Goal: Information Seeking & Learning: Learn about a topic

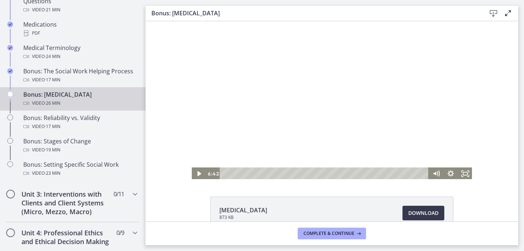
click at [313, 131] on div at bounding box center [332, 100] width 282 height 158
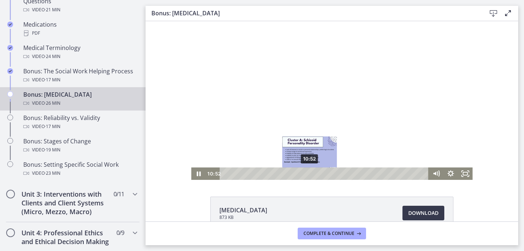
click at [310, 173] on div "10:52" at bounding box center [325, 173] width 200 height 12
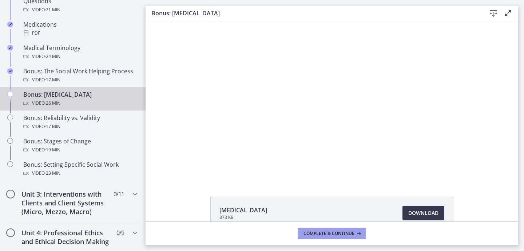
click at [319, 234] on span "Complete & continue" at bounding box center [329, 233] width 51 height 6
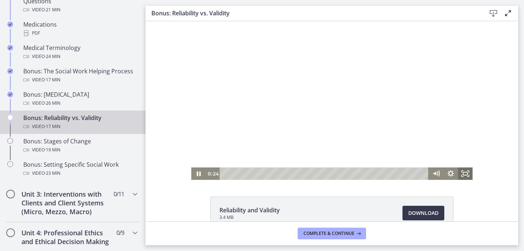
click at [462, 172] on icon "Fullscreen" at bounding box center [466, 173] width 15 height 12
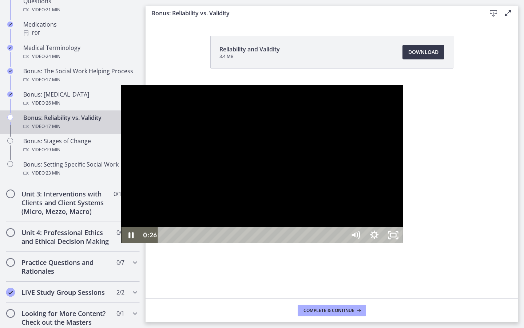
click at [288, 195] on div at bounding box center [262, 164] width 282 height 158
click at [181, 168] on div at bounding box center [262, 164] width 282 height 158
click at [158, 183] on div at bounding box center [262, 164] width 282 height 158
click at [121, 85] on button "Play Video: cls55igrkbac72sj7790.mp4" at bounding box center [121, 85] width 0 height 0
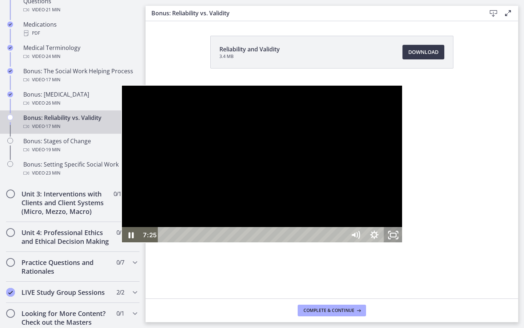
click at [403, 243] on icon "Unfullscreen" at bounding box center [393, 235] width 19 height 16
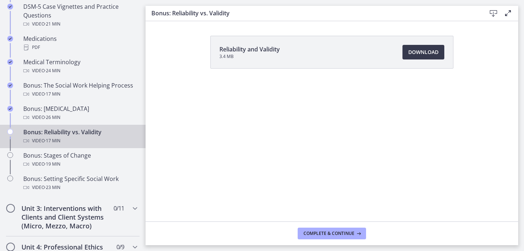
scroll to position [534, 0]
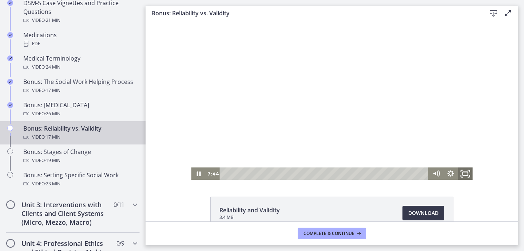
click at [468, 172] on rect "Fullscreen" at bounding box center [465, 174] width 5 height 4
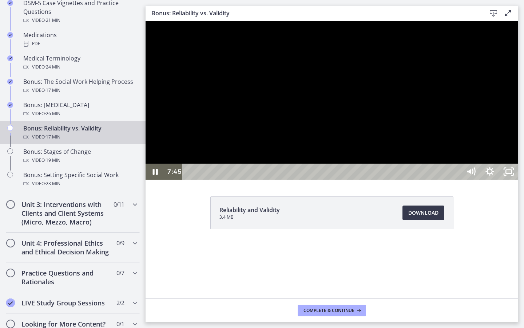
click at [417, 180] on div at bounding box center [332, 100] width 373 height 158
click at [363, 180] on div at bounding box center [332, 100] width 373 height 158
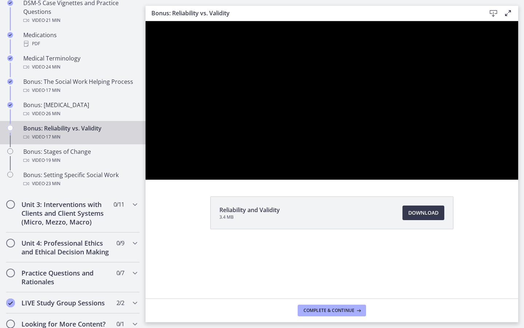
click at [146, 21] on button "Pause: cls55igrkbac72sj7790.mp4" at bounding box center [146, 21] width 0 height 0
click at [146, 21] on button "Play Video: cls55igrkbac72sj7790.mp4" at bounding box center [146, 21] width 0 height 0
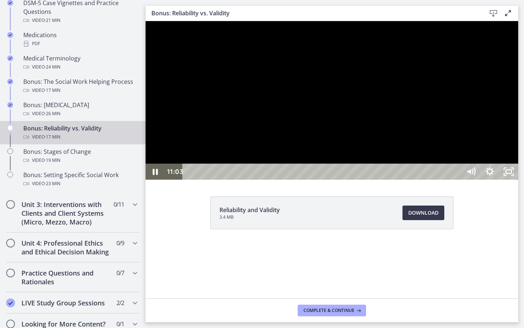
click at [473, 180] on div at bounding box center [332, 100] width 373 height 158
click at [146, 21] on button "Play Video: cls55igrkbac72sj7790.mp4" at bounding box center [146, 21] width 0 height 0
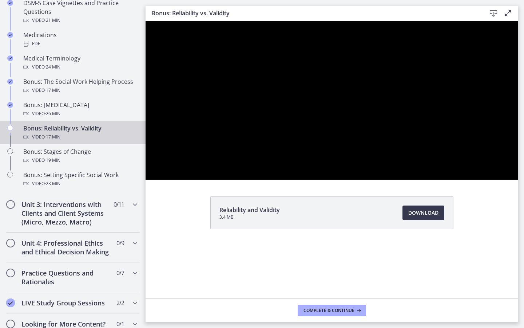
click at [146, 21] on button "Pause: cls55igrkbac72sj7790.mp4" at bounding box center [146, 21] width 0 height 0
click at [146, 21] on button "Play Video: cls55igrkbac72sj7790.mp4" at bounding box center [146, 21] width 0 height 0
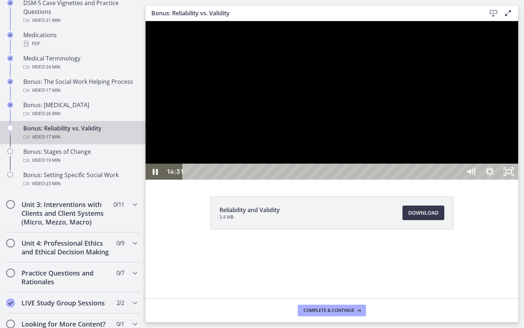
click at [519, 180] on div at bounding box center [332, 100] width 373 height 158
click at [457, 180] on div at bounding box center [332, 100] width 373 height 158
click at [464, 180] on div at bounding box center [332, 100] width 373 height 158
click at [518, 180] on div at bounding box center [332, 100] width 373 height 158
click at [457, 180] on div "16:59" at bounding box center [323, 172] width 267 height 16
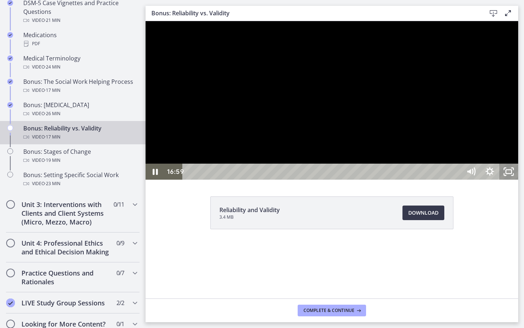
click at [519, 180] on icon "Unfullscreen" at bounding box center [509, 172] width 19 height 16
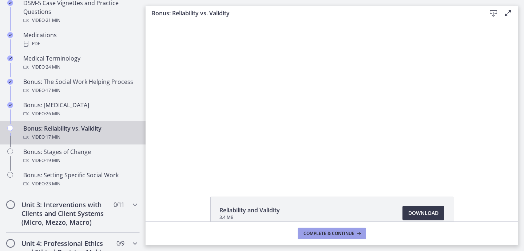
click at [338, 233] on span "Complete & continue" at bounding box center [329, 233] width 51 height 6
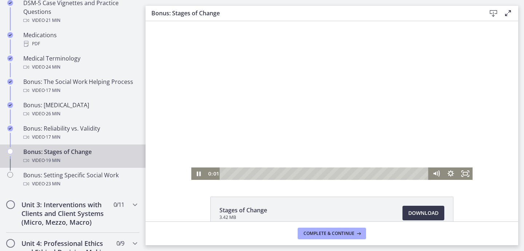
click at [296, 128] on div at bounding box center [332, 100] width 282 height 158
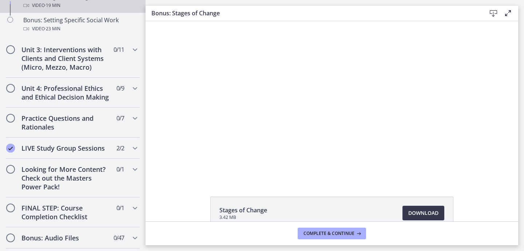
scroll to position [689, 0]
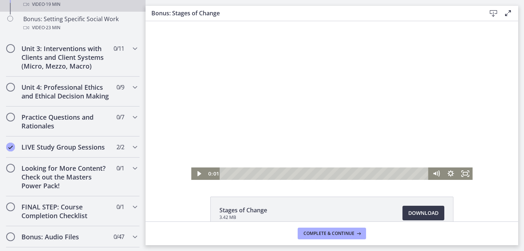
click at [399, 116] on div at bounding box center [332, 100] width 282 height 158
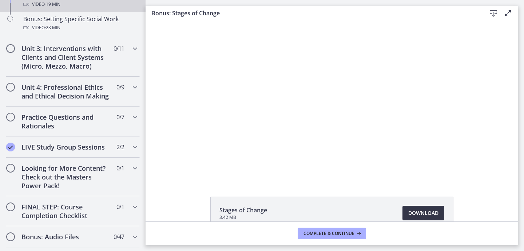
click at [408, 207] on link "Download Opens in a new window" at bounding box center [424, 212] width 42 height 15
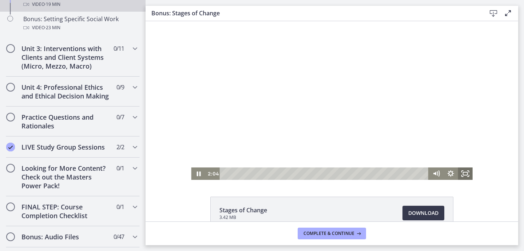
click at [469, 172] on icon "Fullscreen" at bounding box center [466, 173] width 15 height 12
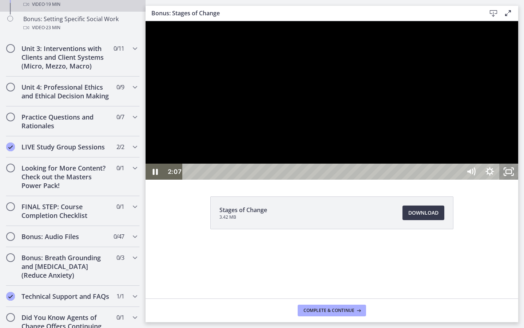
click at [519, 180] on icon "Unfullscreen" at bounding box center [509, 172] width 19 height 16
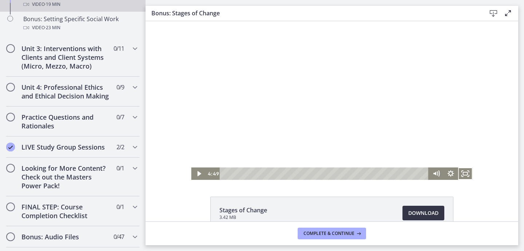
click at [425, 209] on span "Download Opens in a new window" at bounding box center [424, 212] width 30 height 9
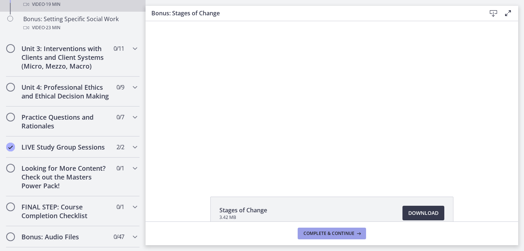
click at [339, 232] on span "Complete & continue" at bounding box center [329, 233] width 51 height 6
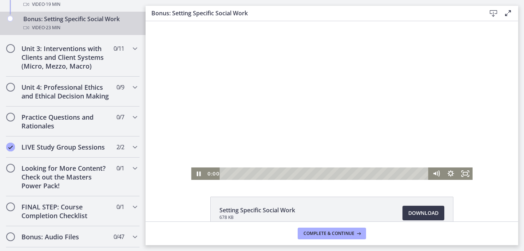
click at [285, 139] on div at bounding box center [332, 100] width 282 height 158
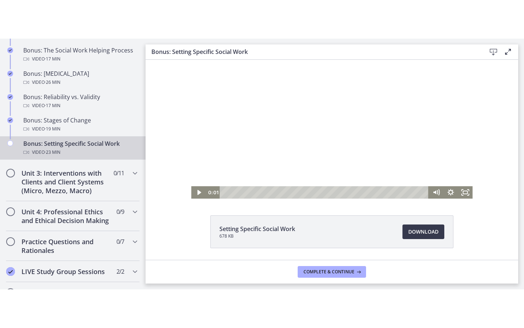
scroll to position [20, 0]
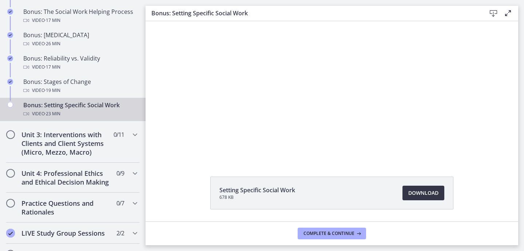
click at [416, 194] on span "Download Opens in a new window" at bounding box center [424, 192] width 30 height 9
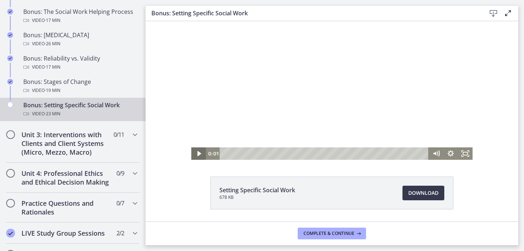
click at [200, 154] on icon "Play Video" at bounding box center [199, 153] width 4 height 5
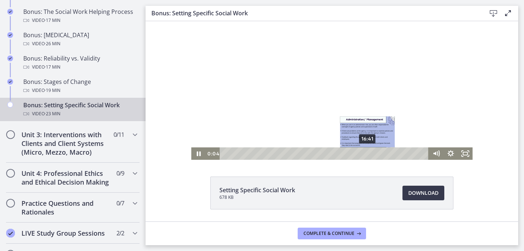
click at [367, 151] on div "16:41" at bounding box center [325, 153] width 200 height 12
click at [379, 154] on div "18:00" at bounding box center [325, 153] width 200 height 12
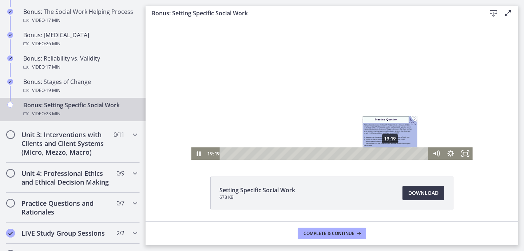
click at [391, 154] on div "19:19" at bounding box center [325, 153] width 200 height 12
click at [395, 152] on div "19:49" at bounding box center [325, 153] width 200 height 12
click at [397, 153] on div "20:05" at bounding box center [325, 153] width 200 height 12
click at [398, 154] on div "20:12" at bounding box center [325, 153] width 200 height 12
click at [400, 154] on div "20:20" at bounding box center [325, 153] width 200 height 12
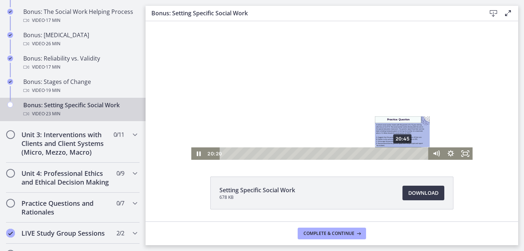
click at [403, 154] on div "20:45" at bounding box center [325, 153] width 200 height 12
click at [405, 154] on div "20:56" at bounding box center [325, 153] width 200 height 12
click at [409, 154] on div "21:29" at bounding box center [325, 153] width 200 height 12
click at [412, 154] on div "21:49" at bounding box center [325, 153] width 200 height 12
click at [415, 154] on div "22:07" at bounding box center [325, 153] width 200 height 12
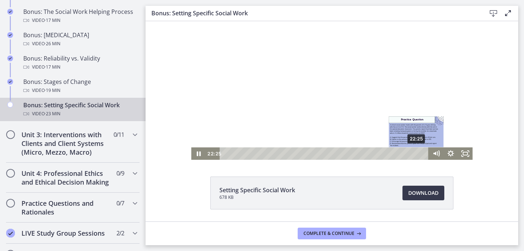
click at [417, 154] on div "22:25" at bounding box center [325, 153] width 200 height 12
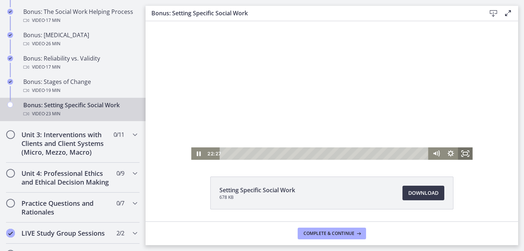
click at [469, 157] on icon "Fullscreen" at bounding box center [466, 153] width 15 height 12
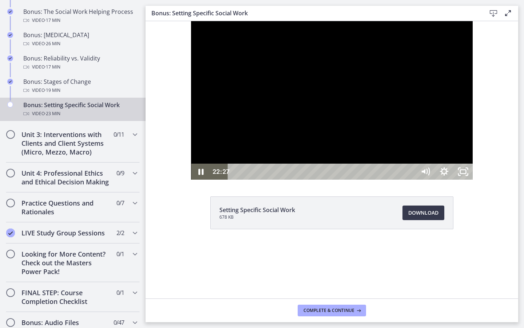
scroll to position [0, 0]
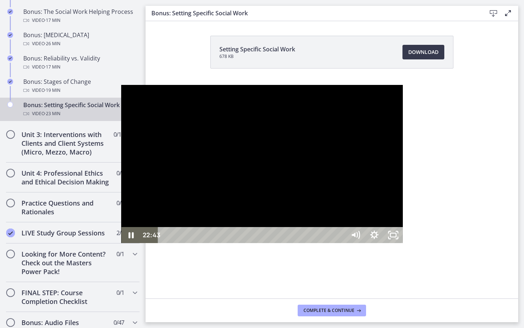
click at [342, 243] on div "22:43" at bounding box center [253, 235] width 177 height 16
click at [342, 243] on div "22:50" at bounding box center [253, 235] width 177 height 16
click at [342, 243] on div "22:58" at bounding box center [253, 235] width 177 height 16
click at [342, 243] on div "21:12" at bounding box center [253, 235] width 177 height 16
click at [291, 243] on div at bounding box center [262, 164] width 282 height 158
